Goal: Obtain resource: Download file/media

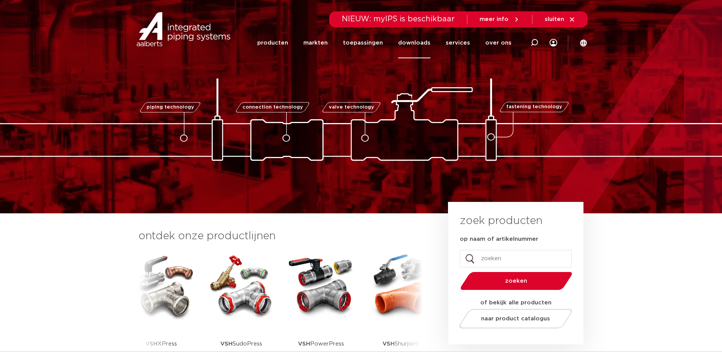
click at [422, 41] on link "downloads" at bounding box center [414, 42] width 32 height 31
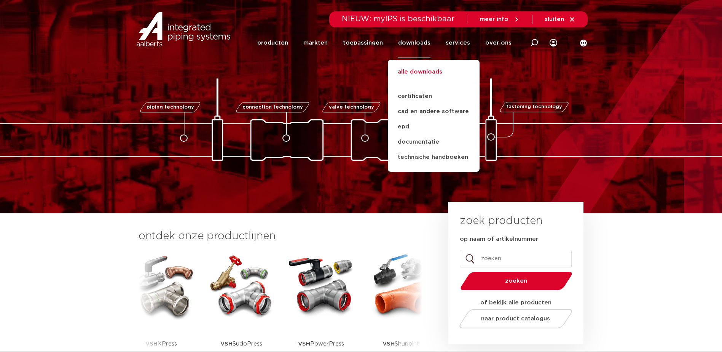
click at [419, 70] on link "alle downloads" at bounding box center [434, 75] width 92 height 17
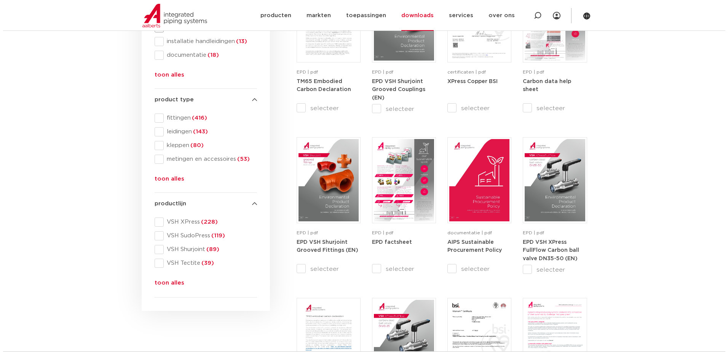
scroll to position [190, 0]
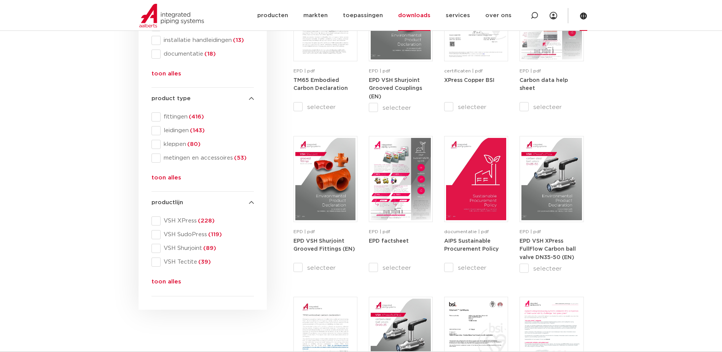
click at [586, 14] on icon at bounding box center [583, 16] width 7 height 7
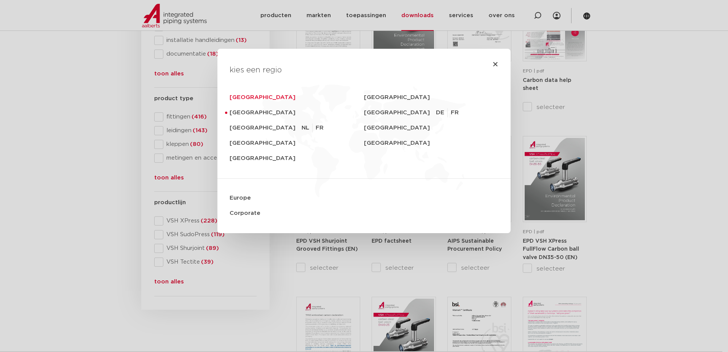
click at [255, 100] on link "[GEOGRAPHIC_DATA]" at bounding box center [296, 97] width 134 height 15
